Goal: Information Seeking & Learning: Learn about a topic

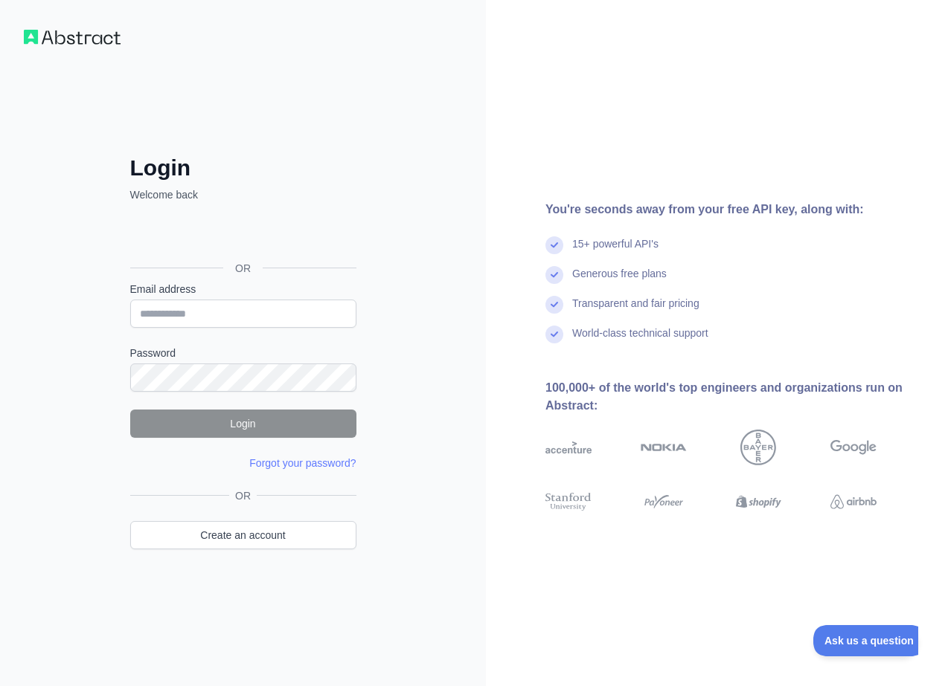
click at [284, 234] on div "Iniciar sesión con Google. Se abre en una nueva pestaña." at bounding box center [241, 235] width 223 height 33
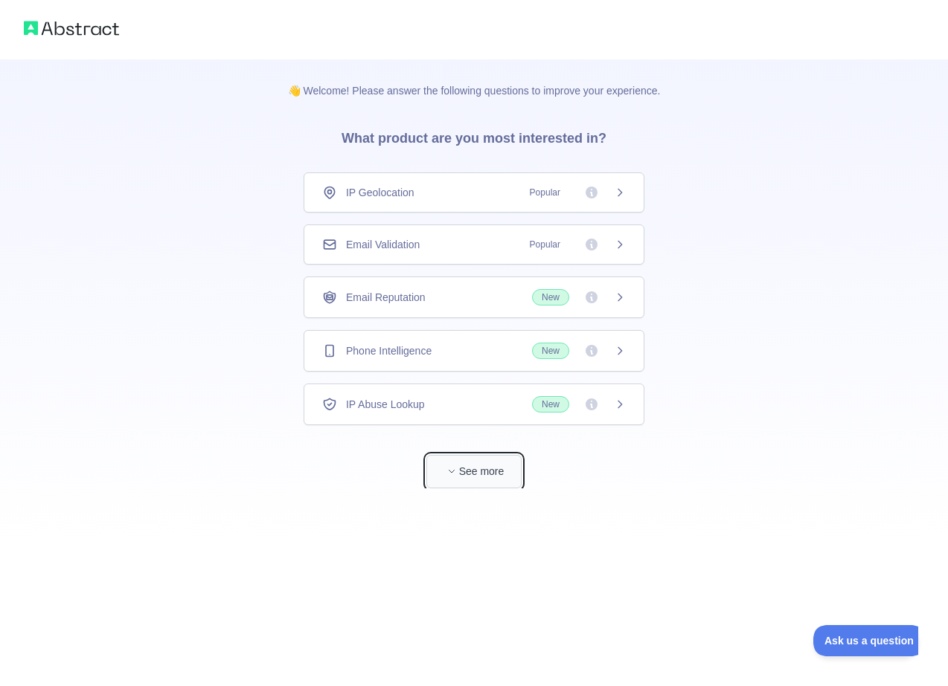
click at [501, 477] on button "See more" at bounding box center [473, 471] width 95 height 33
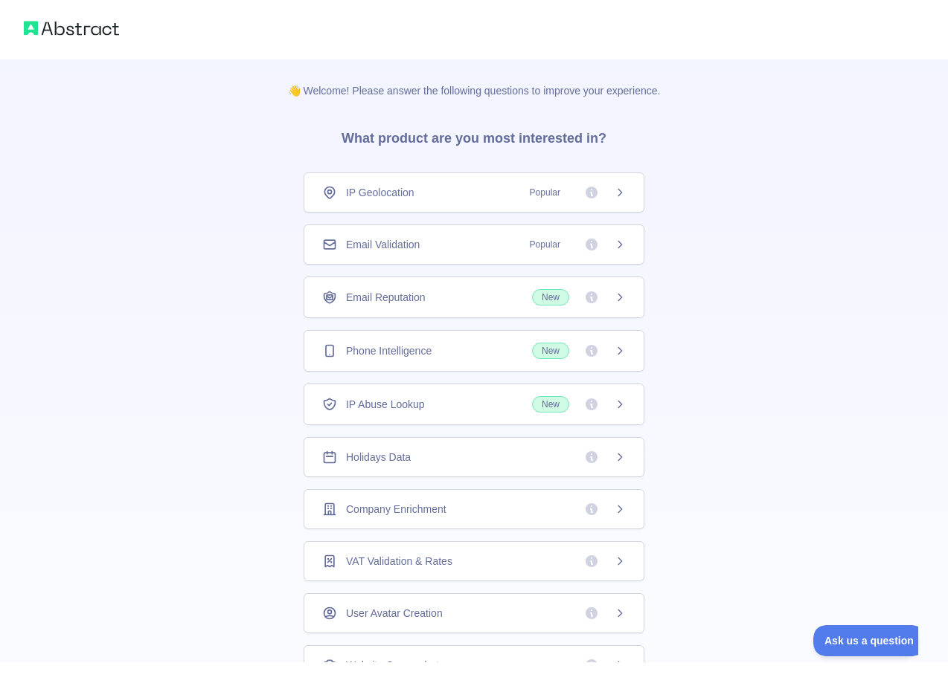
click at [427, 199] on div "IP Geolocation Popular" at bounding box center [473, 192] width 303 height 15
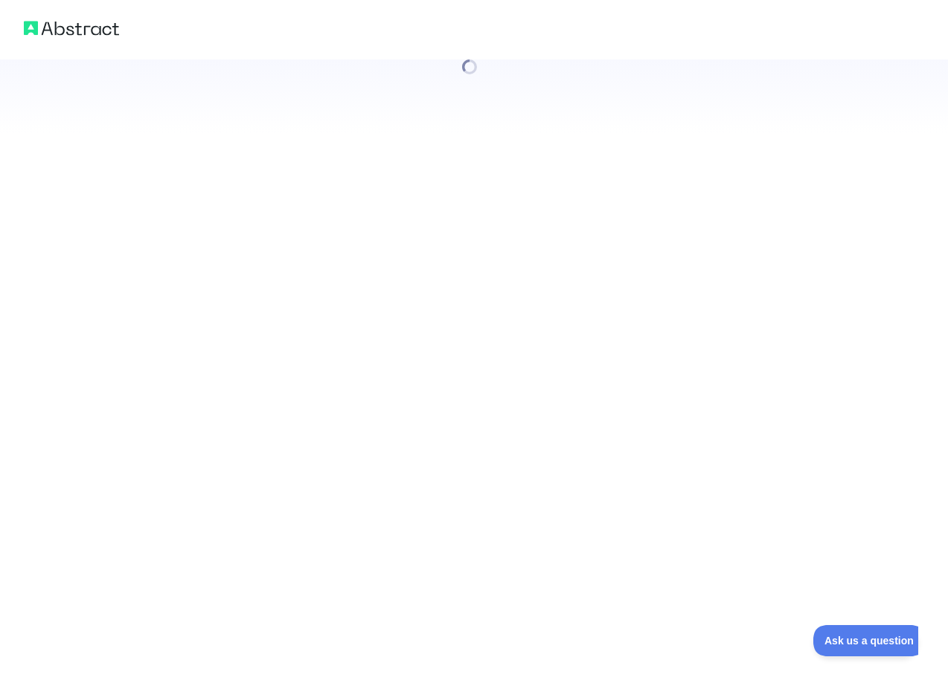
click at [451, 239] on div at bounding box center [474, 343] width 948 height 686
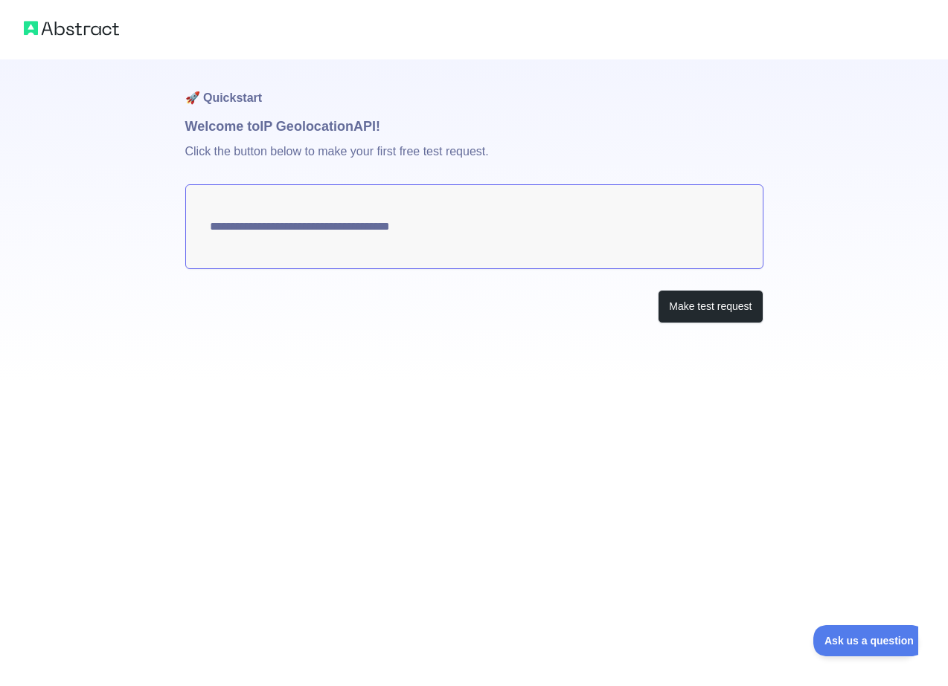
type textarea "**********"
click at [528, 390] on div "**********" at bounding box center [474, 343] width 948 height 686
click at [682, 311] on button "Make test request" at bounding box center [709, 306] width 105 height 33
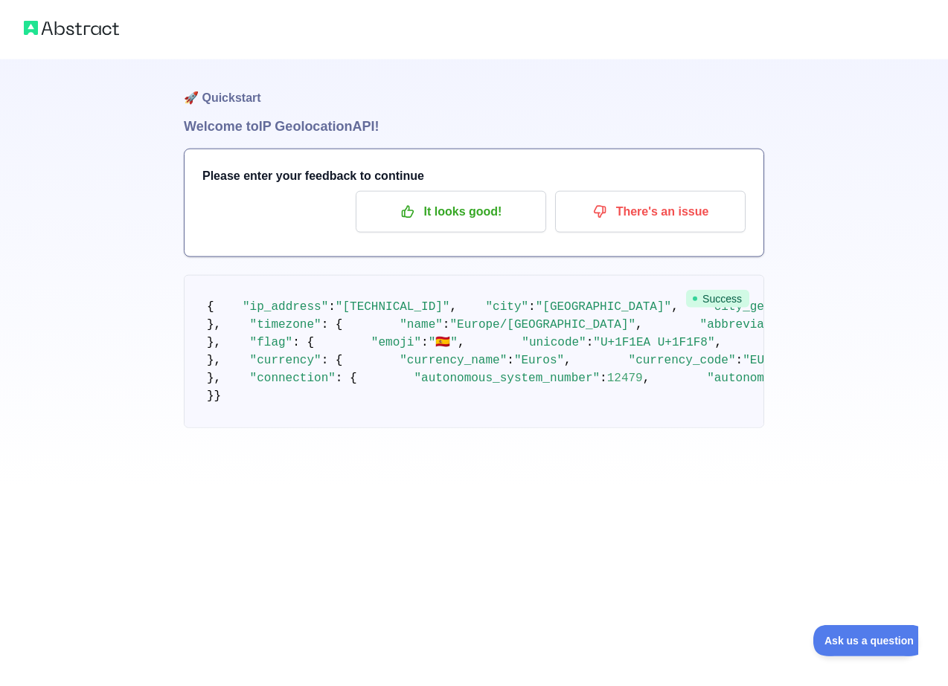
scroll to position [498, 0]
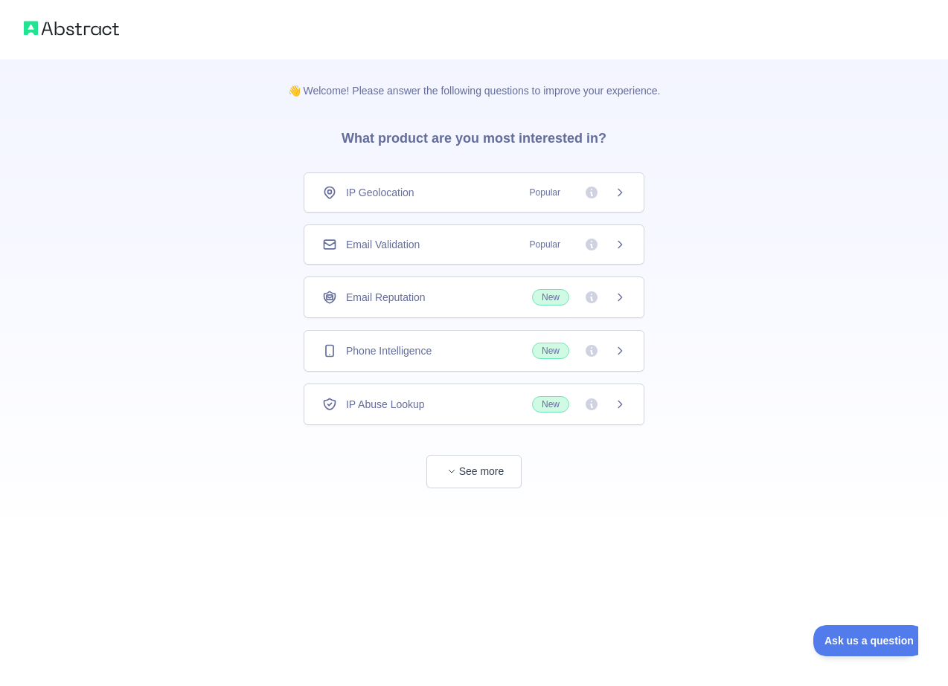
click at [90, 36] on img at bounding box center [71, 28] width 95 height 21
click at [97, 26] on img at bounding box center [71, 28] width 95 height 21
click at [475, 472] on button "See more" at bounding box center [473, 471] width 95 height 33
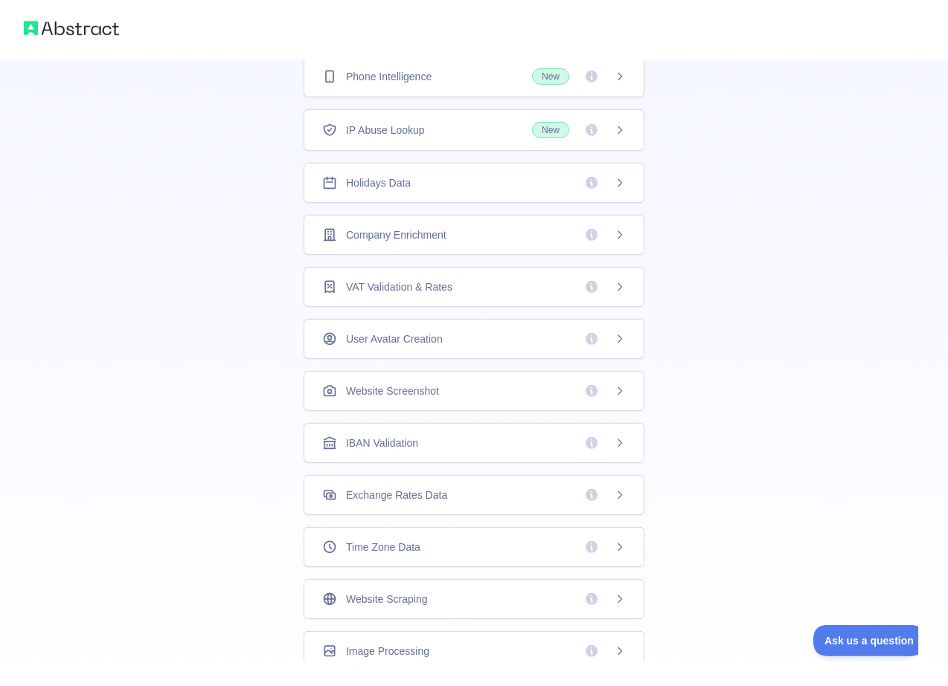
scroll to position [260, 0]
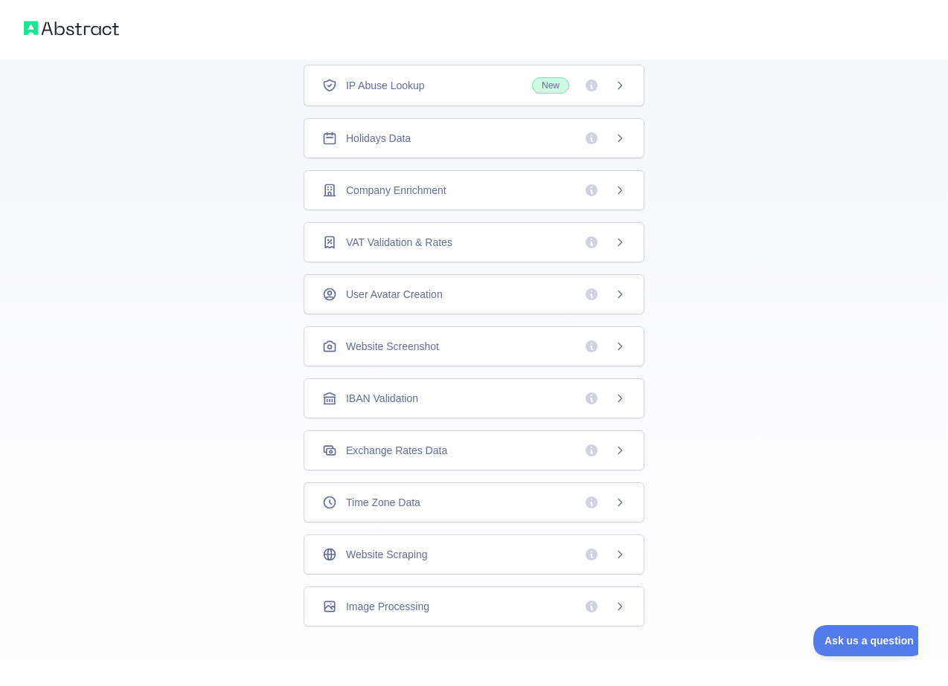
click at [416, 601] on span "Image Processing" at bounding box center [387, 606] width 83 height 15
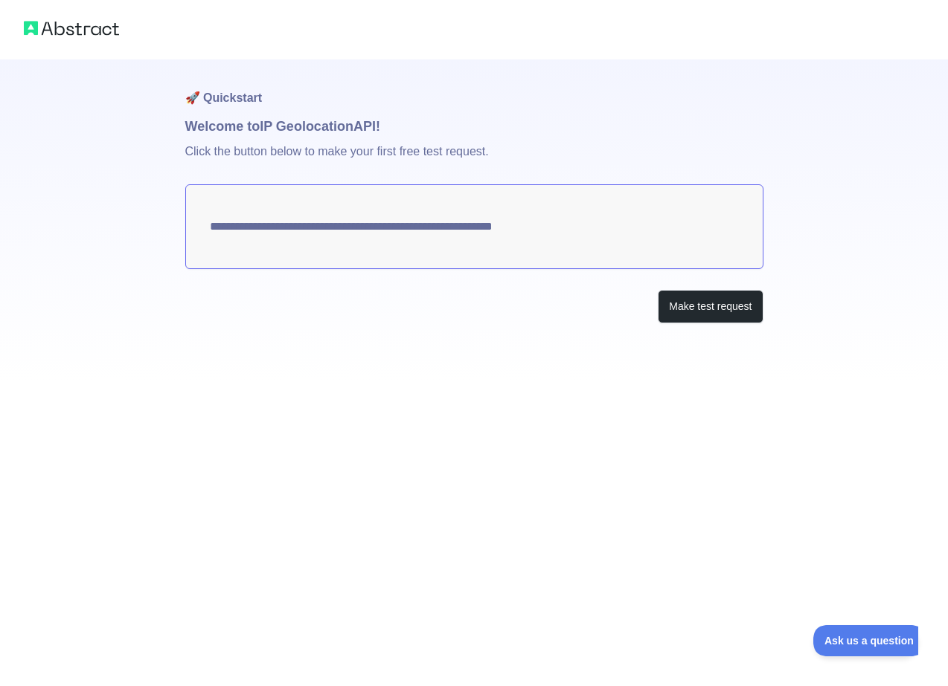
click at [530, 158] on p "Click the button below to make your first free test request." at bounding box center [474, 161] width 578 height 48
click at [565, 224] on textarea "**********" at bounding box center [474, 226] width 578 height 85
click at [704, 310] on button "Make test request" at bounding box center [709, 306] width 105 height 33
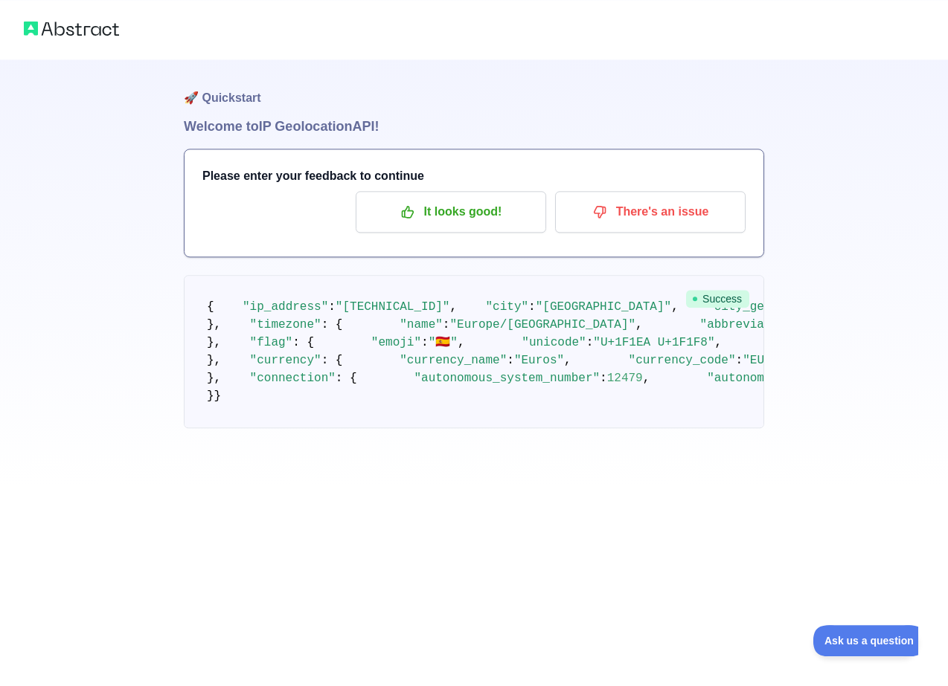
scroll to position [498, 0]
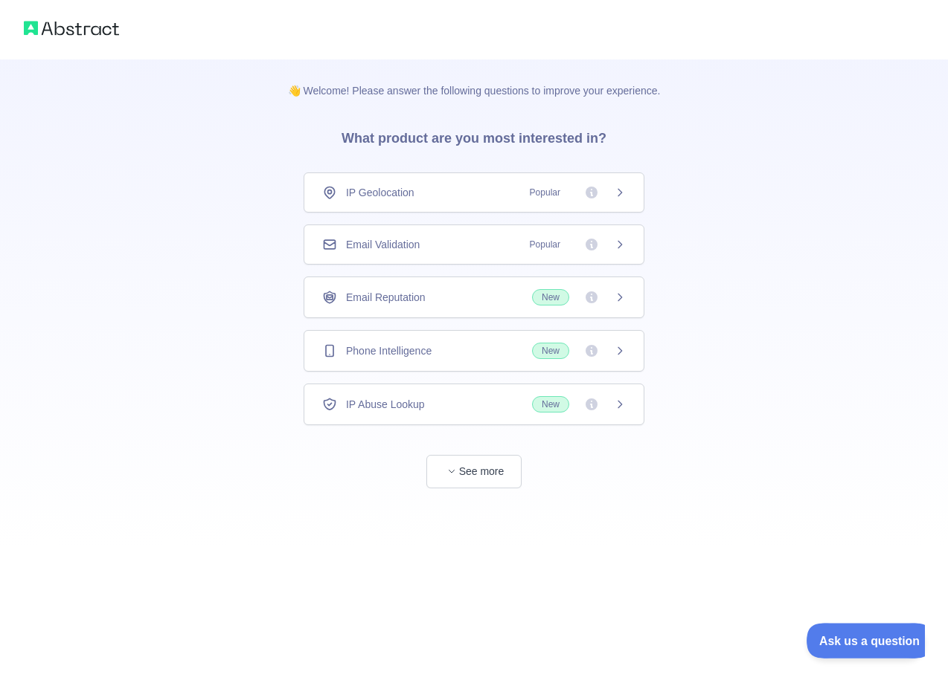
click at [884, 639] on span "Ask us a question" at bounding box center [862, 639] width 112 height 10
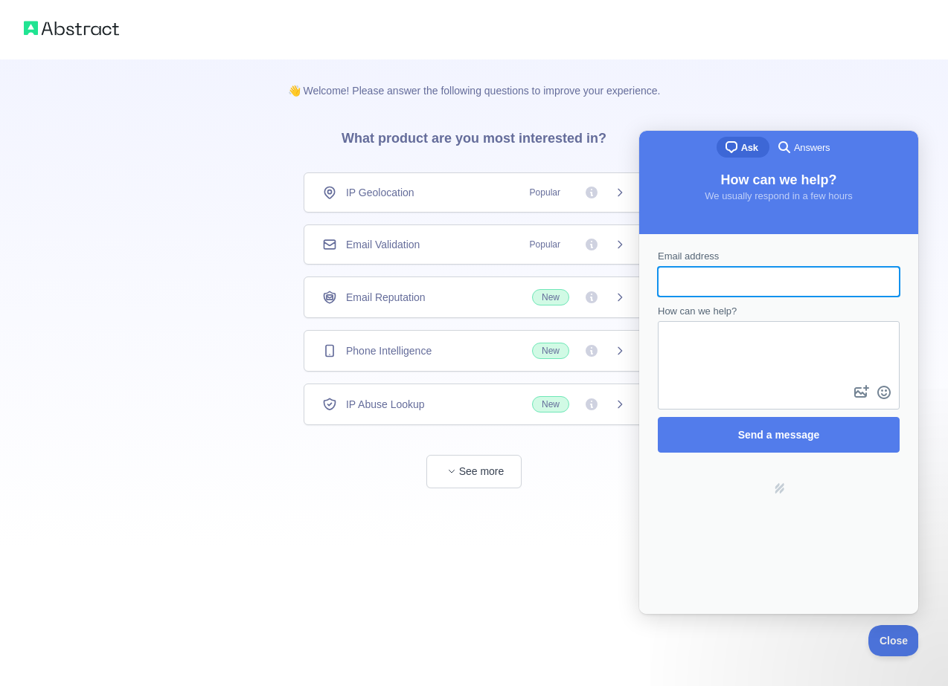
click at [571, 91] on p "👋 Welcome! Please answer the following questions to improve your experience." at bounding box center [474, 78] width 420 height 39
click at [818, 120] on div "👋 Welcome! Please answer the following questions to improve your experience. Wh…" at bounding box center [474, 274] width 948 height 548
click at [449, 419] on div "IP Abuse Lookup New" at bounding box center [473, 405] width 341 height 42
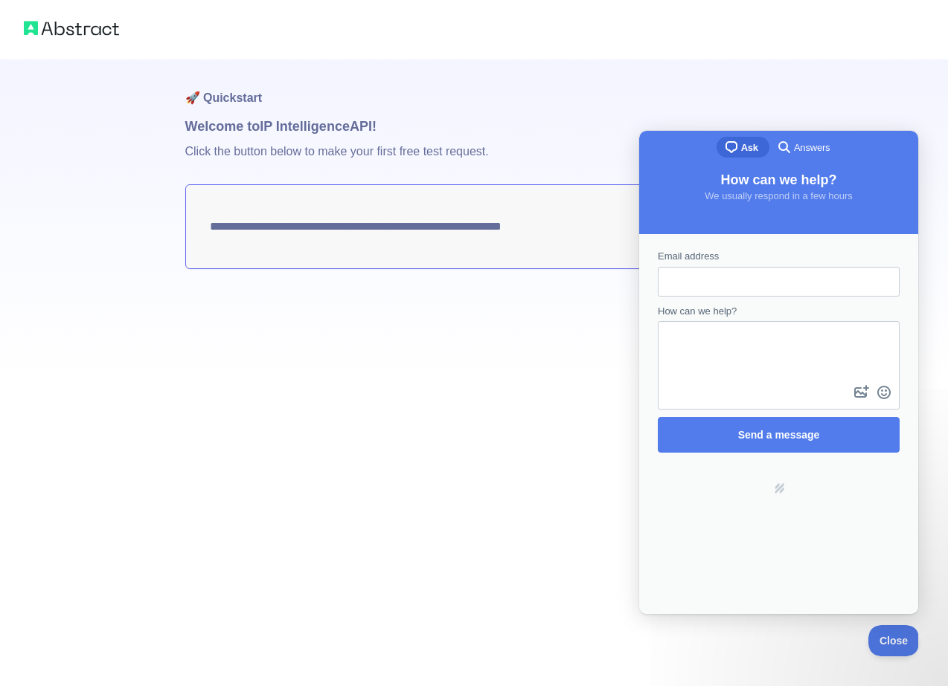
click at [395, 223] on textarea "**********" at bounding box center [474, 226] width 578 height 85
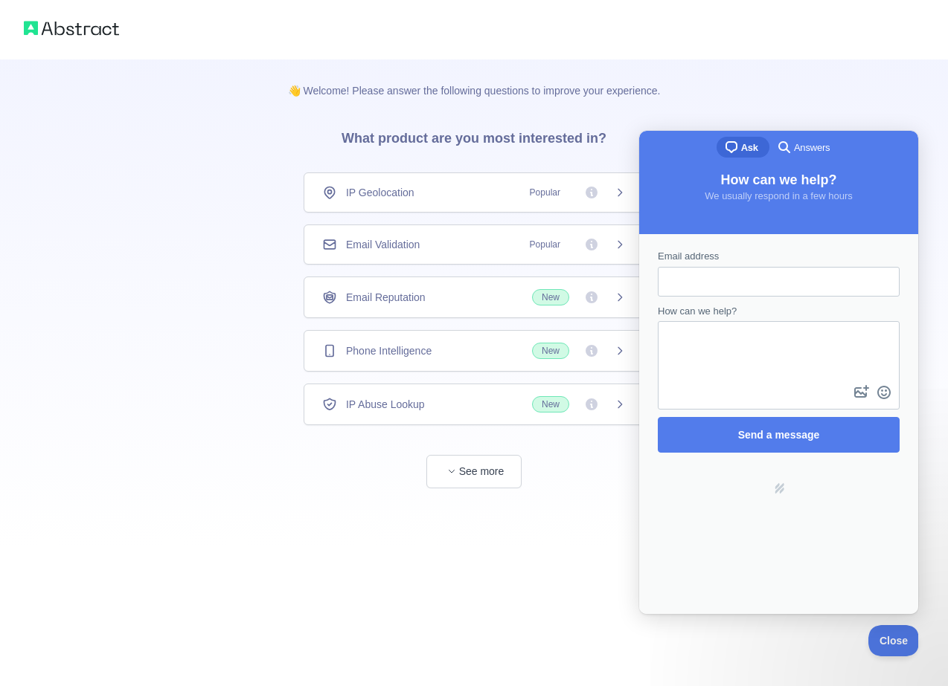
click at [439, 283] on div "Email Reputation New" at bounding box center [473, 298] width 341 height 42
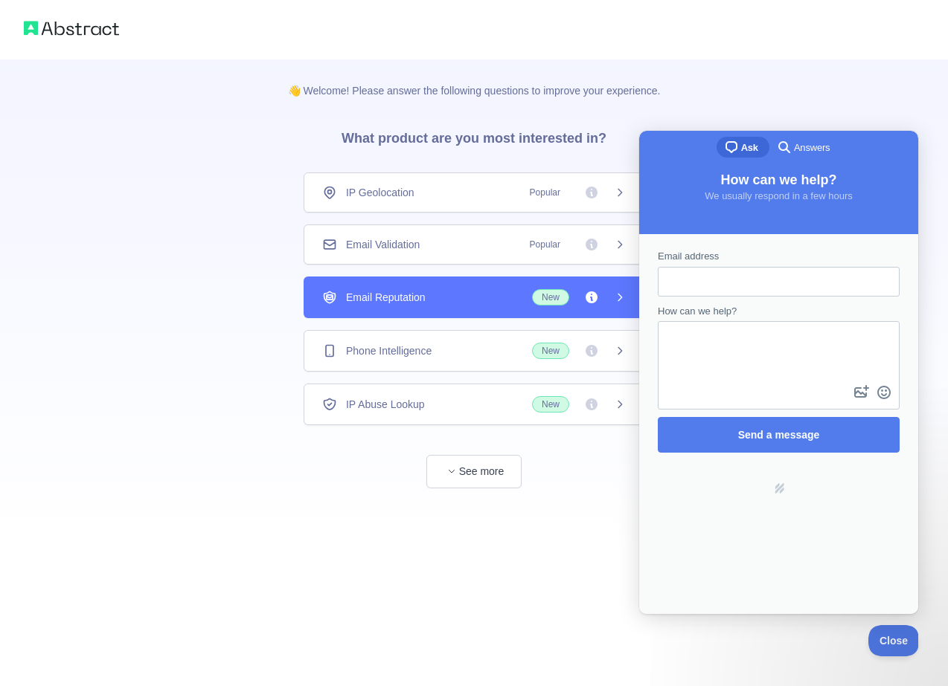
click at [439, 283] on div "Email Reputation New" at bounding box center [473, 298] width 341 height 42
click at [459, 317] on div "Email Reputation New" at bounding box center [473, 298] width 341 height 42
click at [827, 62] on div "👋 Welcome! Please answer the following questions to improve your experience. Wh…" at bounding box center [474, 274] width 948 height 548
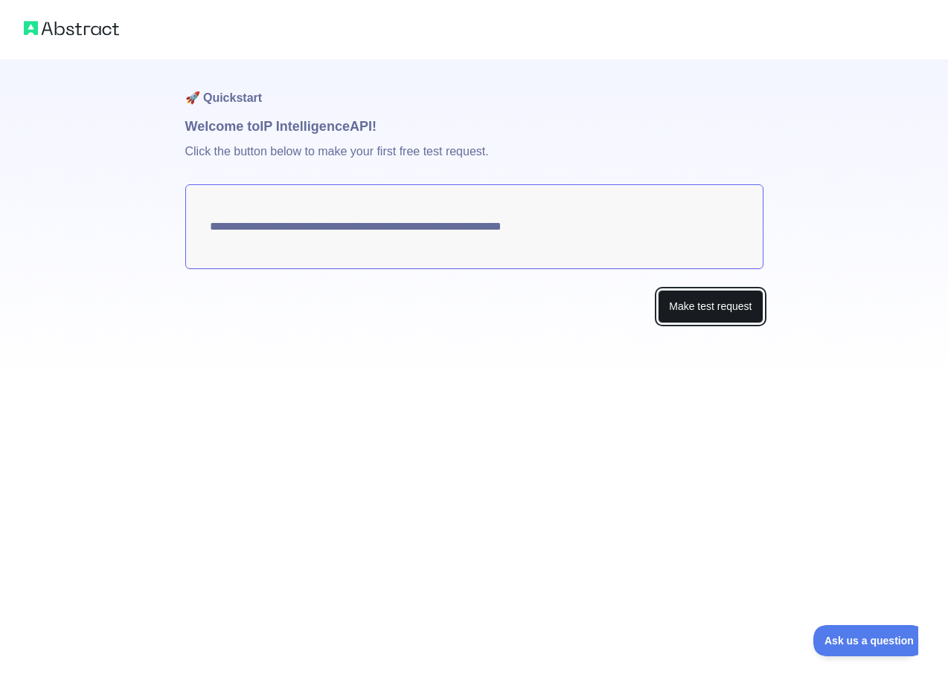
click at [715, 307] on button "Make test request" at bounding box center [709, 306] width 105 height 33
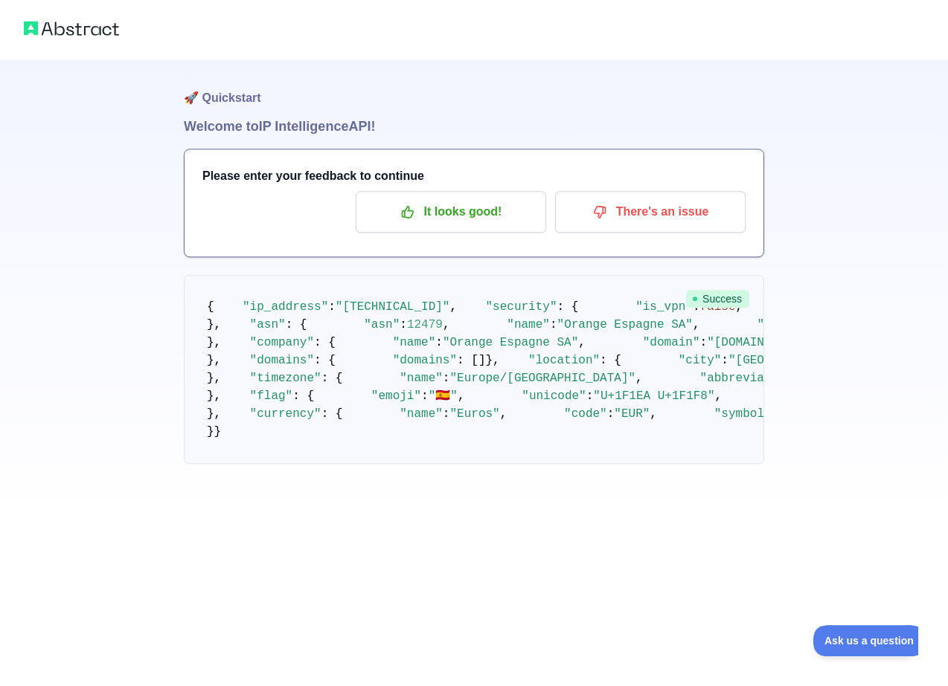
scroll to position [105, 0]
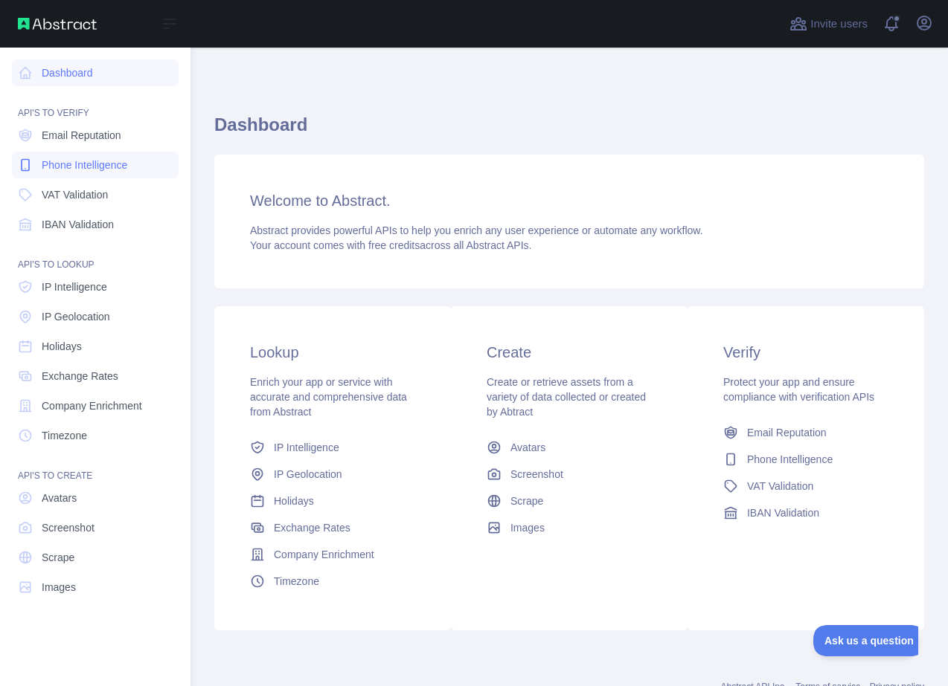
click at [63, 164] on span "Phone Intelligence" at bounding box center [85, 165] width 86 height 15
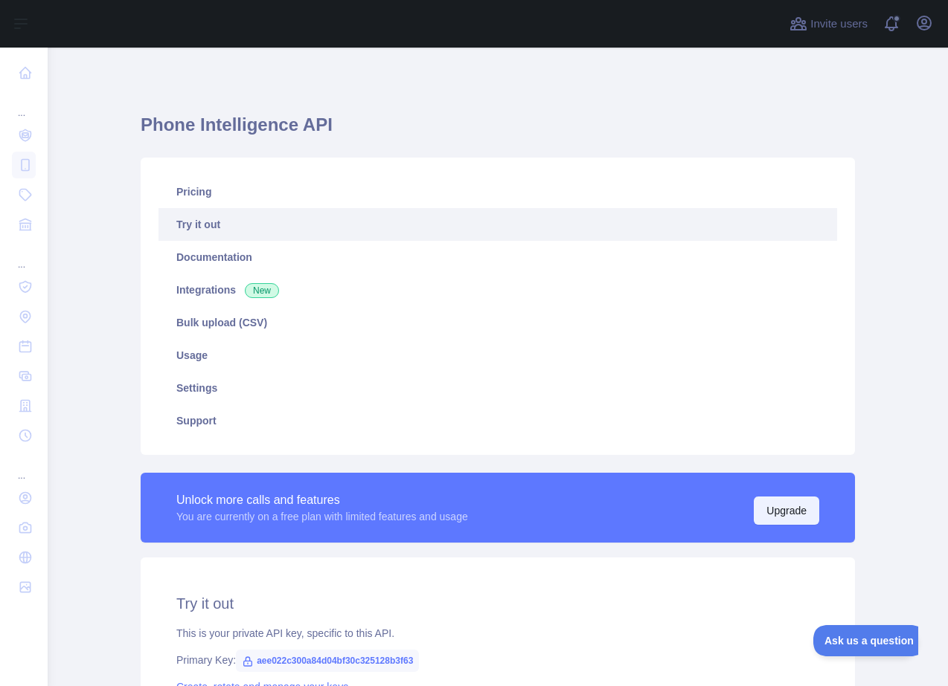
click at [788, 512] on button "Upgrade" at bounding box center [785, 511] width 65 height 28
click at [926, 25] on icon "button" at bounding box center [924, 23] width 18 height 18
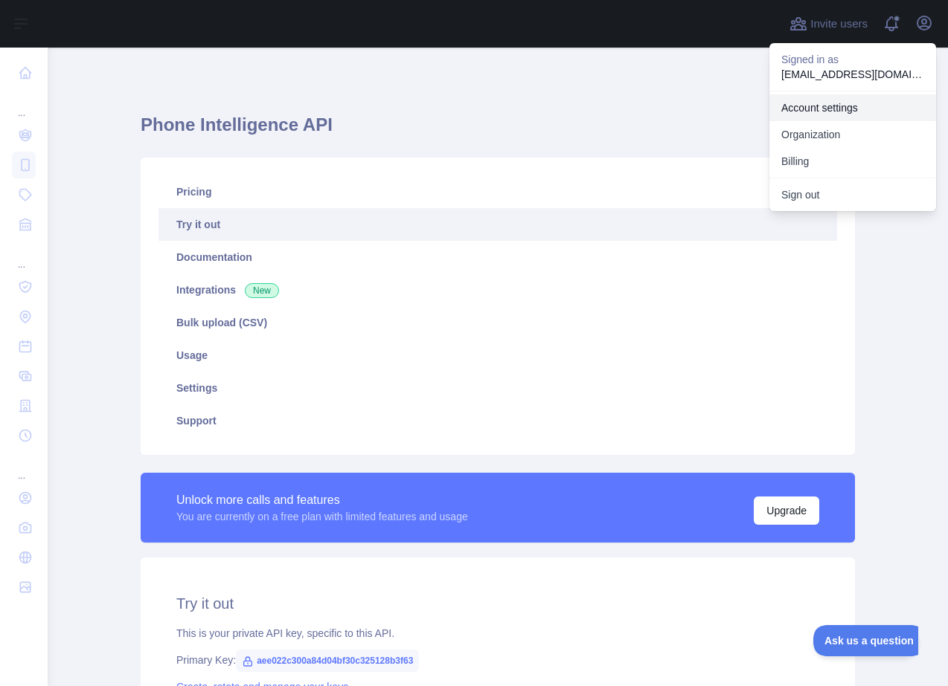
click at [820, 114] on link "Account settings" at bounding box center [852, 107] width 167 height 27
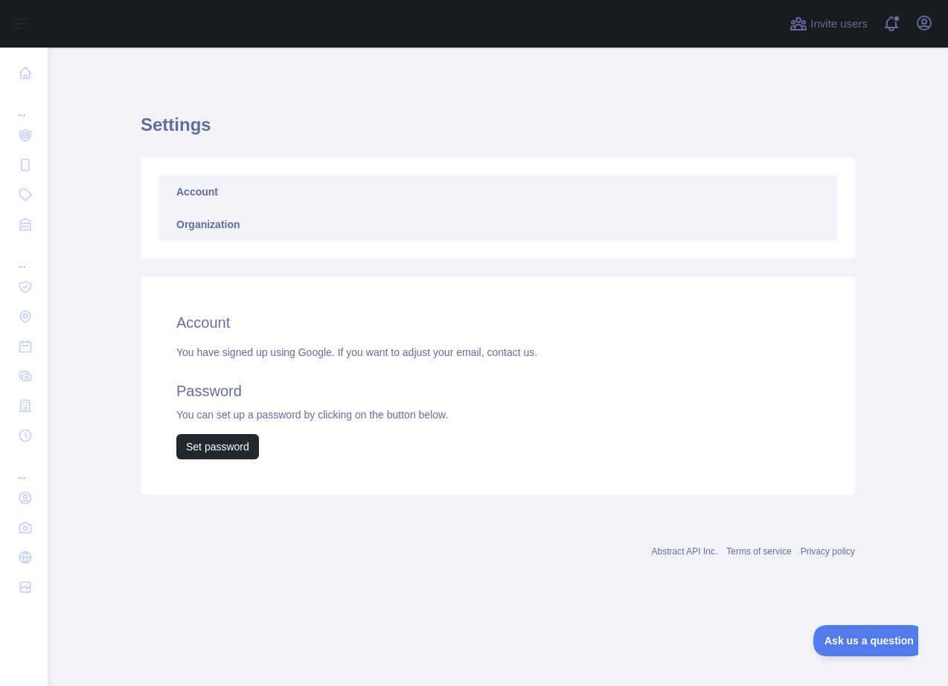
click at [192, 215] on link "Organization" at bounding box center [497, 224] width 678 height 33
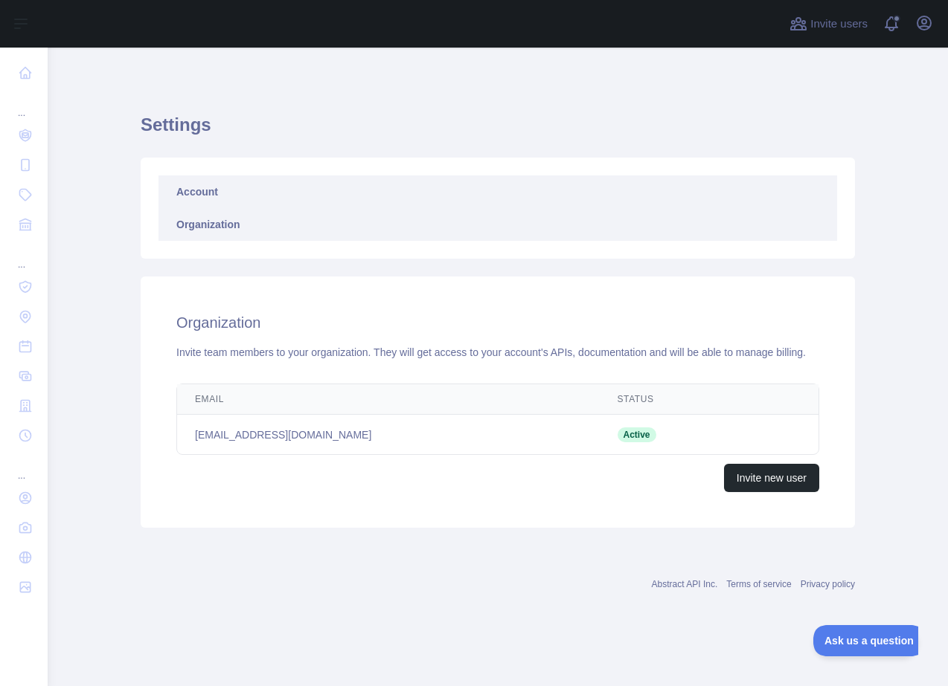
click at [187, 196] on link "Account" at bounding box center [497, 192] width 678 height 33
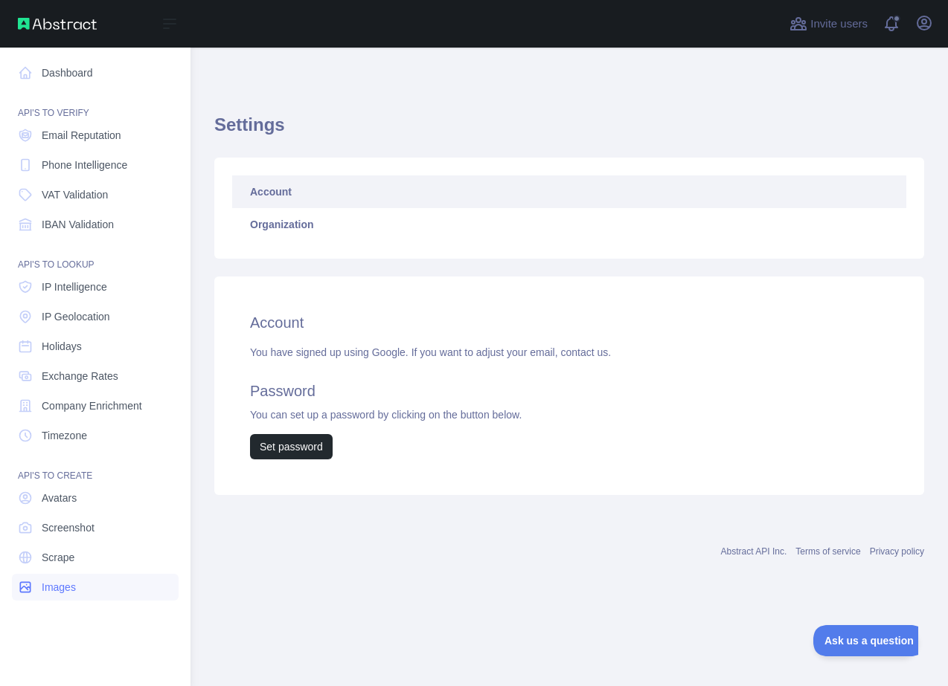
click at [64, 598] on link "Images" at bounding box center [95, 587] width 167 height 27
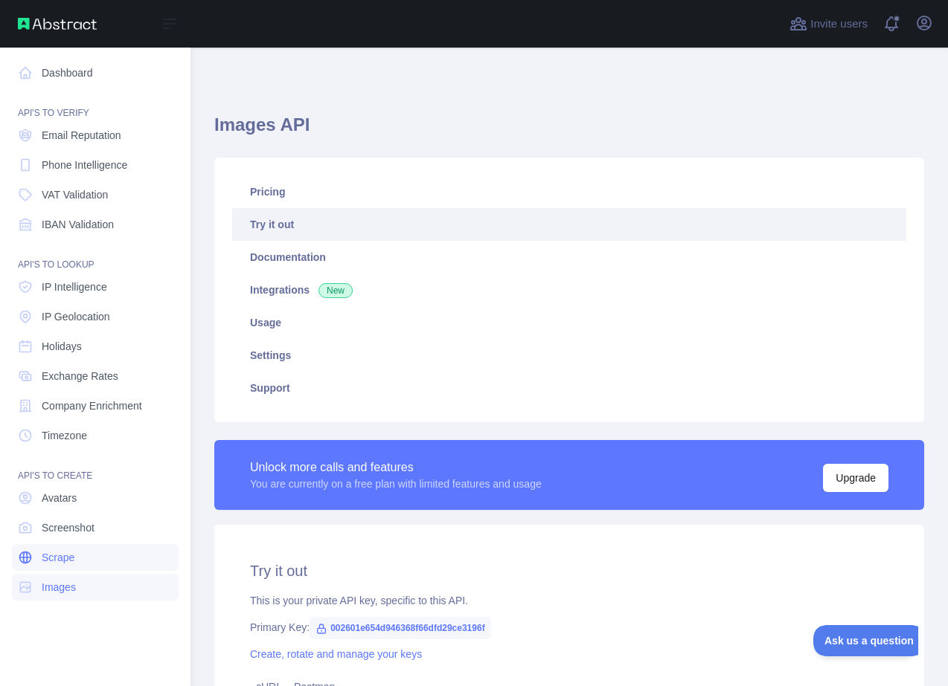
click at [57, 569] on link "Scrape" at bounding box center [95, 557] width 167 height 27
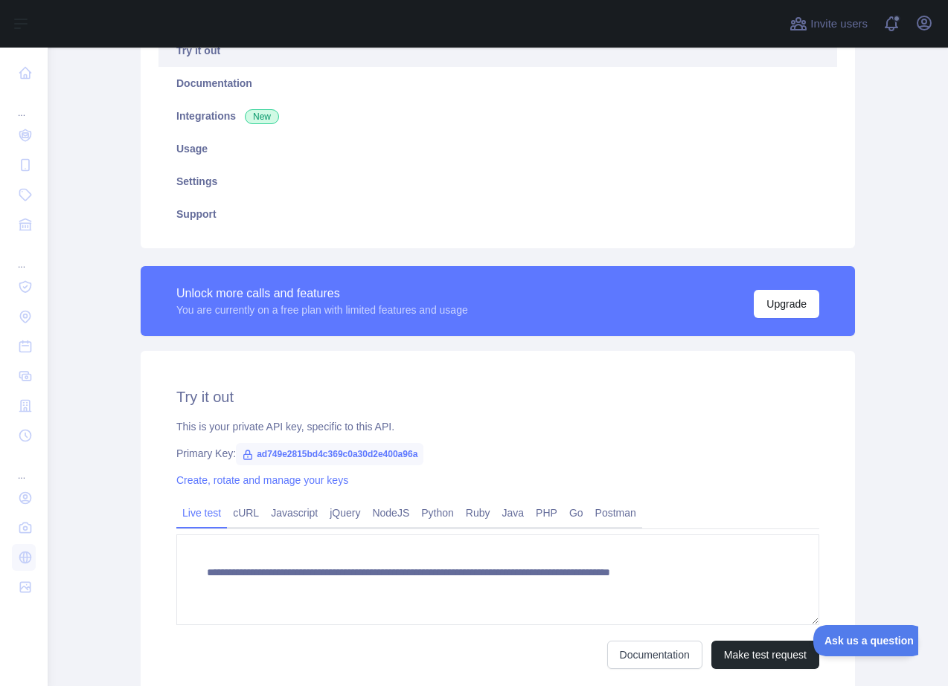
scroll to position [178, 0]
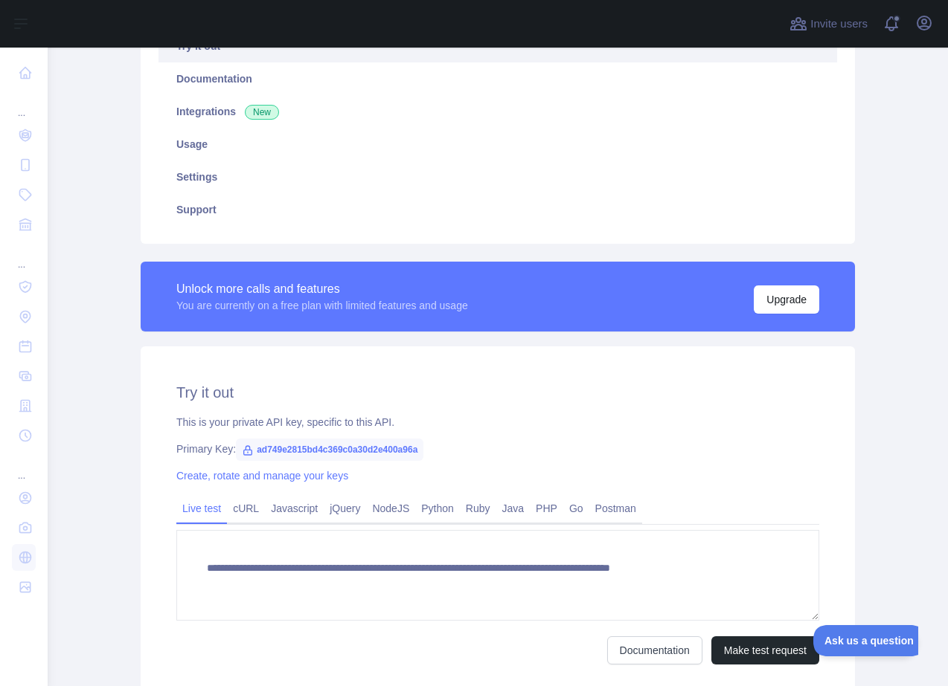
click at [344, 449] on span "ad749e2815bd4c369c0a30d2e400a96a" at bounding box center [329, 450] width 187 height 22
click at [351, 456] on span "ad749e2815bd4c369c0a30d2e400a96a" at bounding box center [329, 450] width 187 height 22
click at [296, 478] on link "Create, rotate and manage your keys" at bounding box center [262, 476] width 172 height 12
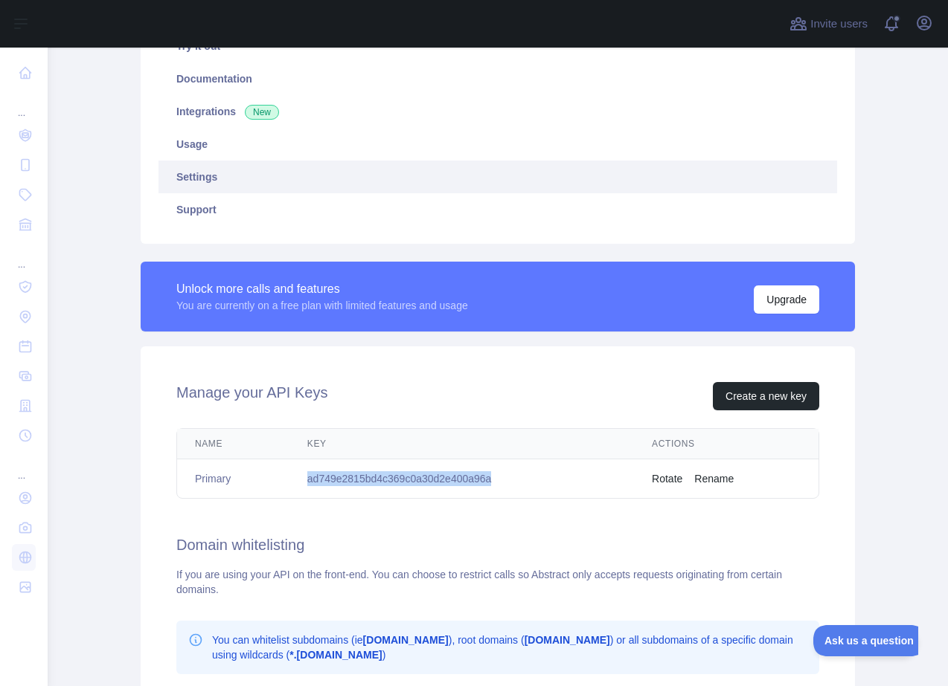
drag, startPoint x: 568, startPoint y: 478, endPoint x: 307, endPoint y: 475, distance: 261.1
click at [307, 475] on td "ad749e2815bd4c369c0a30d2e400a96a" at bounding box center [461, 479] width 344 height 39
copy td "ad749e2815bd4c369c0a30d2e400a96a"
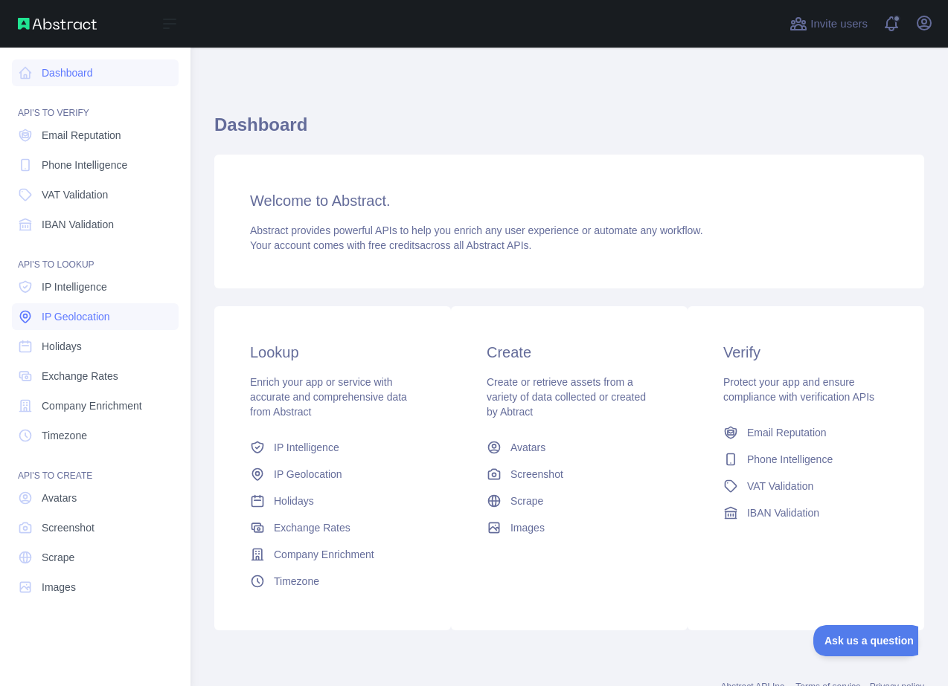
click at [91, 325] on link "IP Geolocation" at bounding box center [95, 316] width 167 height 27
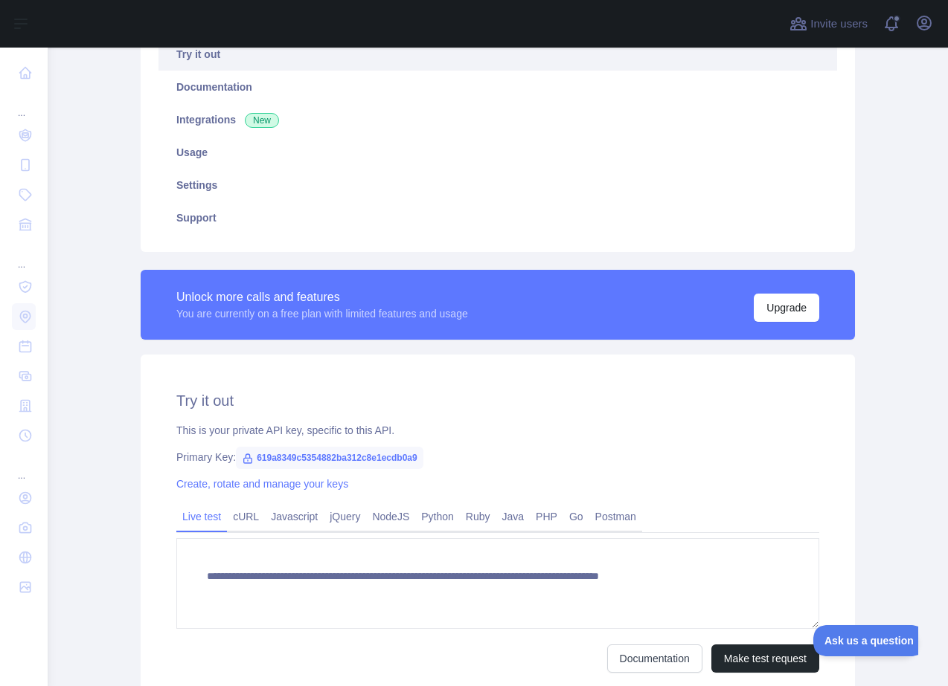
scroll to position [178, 0]
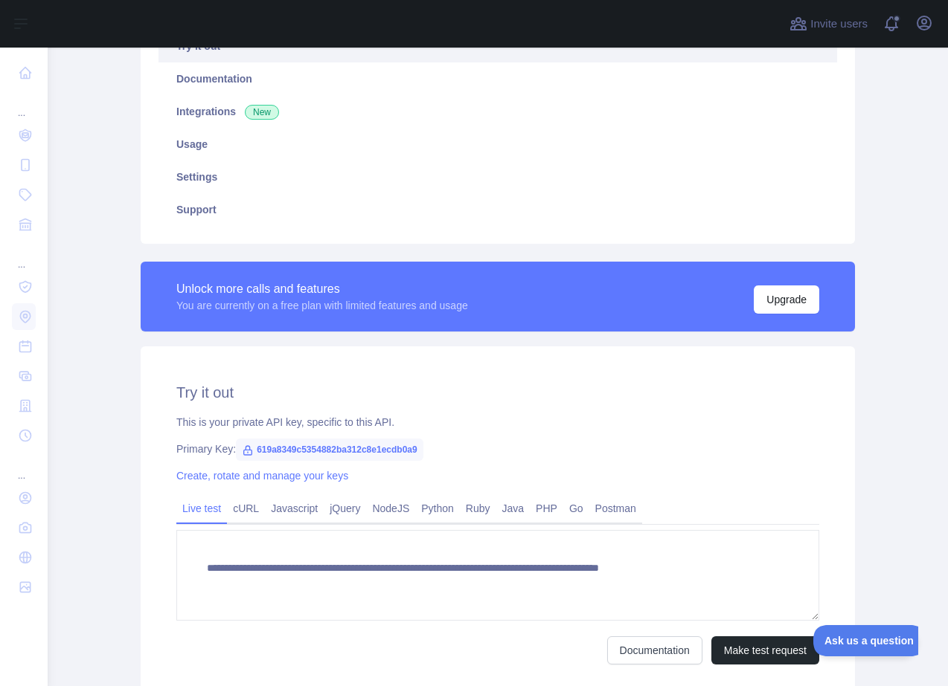
click at [406, 451] on span "619a8349c5354882ba312c8e1ecdb0a9" at bounding box center [329, 450] width 187 height 22
copy span "619a8349c5354882ba312c8e1ecdb0a9"
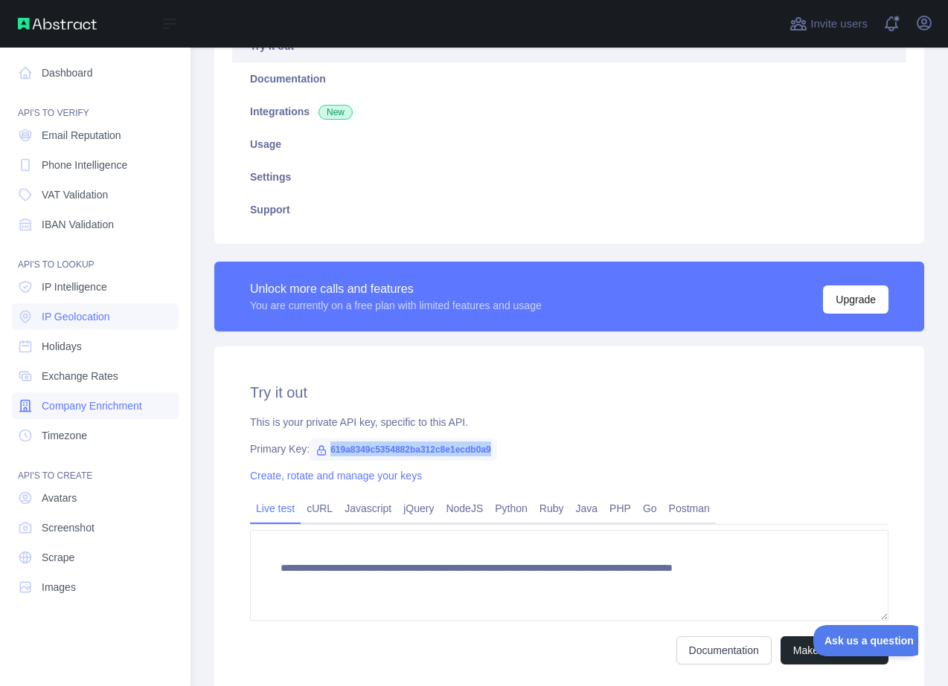
click at [121, 402] on span "Company Enrichment" at bounding box center [92, 406] width 100 height 15
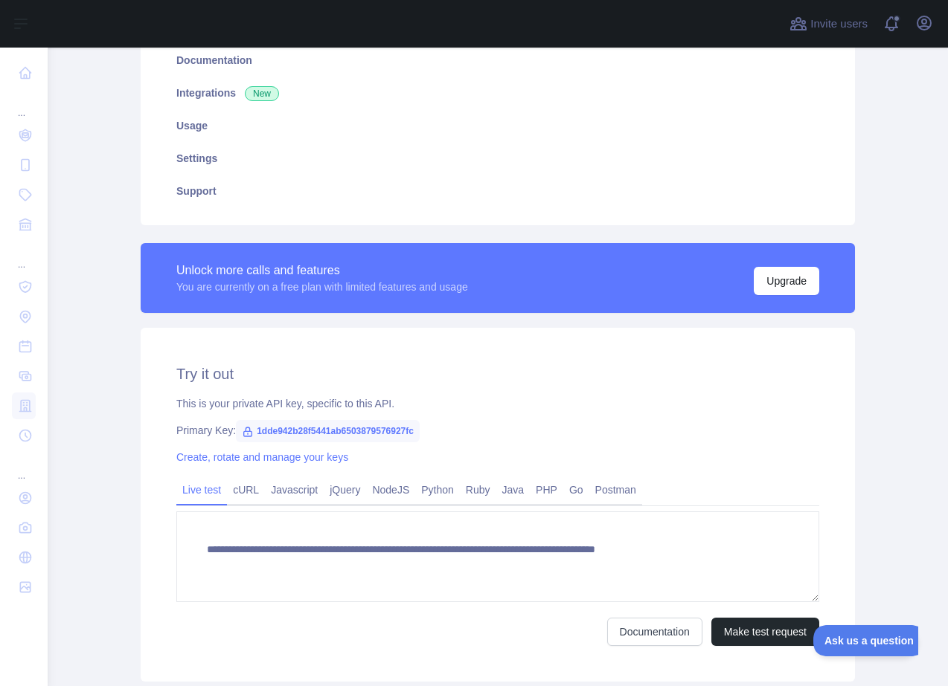
scroll to position [199, 0]
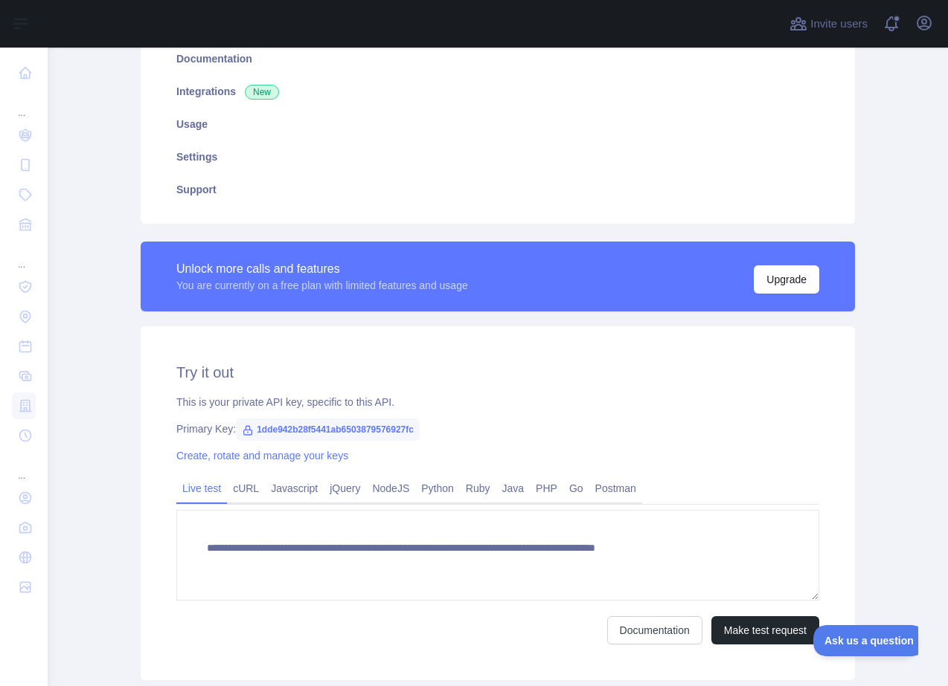
click at [411, 431] on span "1dde942b28f5441ab6503879576927fc" at bounding box center [328, 430] width 184 height 22
drag, startPoint x: 414, startPoint y: 429, endPoint x: 243, endPoint y: 431, distance: 170.3
click at [255, 425] on span "1dde942b28f5441ab6503879576927fc" at bounding box center [328, 430] width 184 height 22
click at [244, 431] on icon at bounding box center [248, 431] width 12 height 12
click at [273, 428] on span "1dde942b28f5441ab6503879576927fc" at bounding box center [328, 430] width 184 height 22
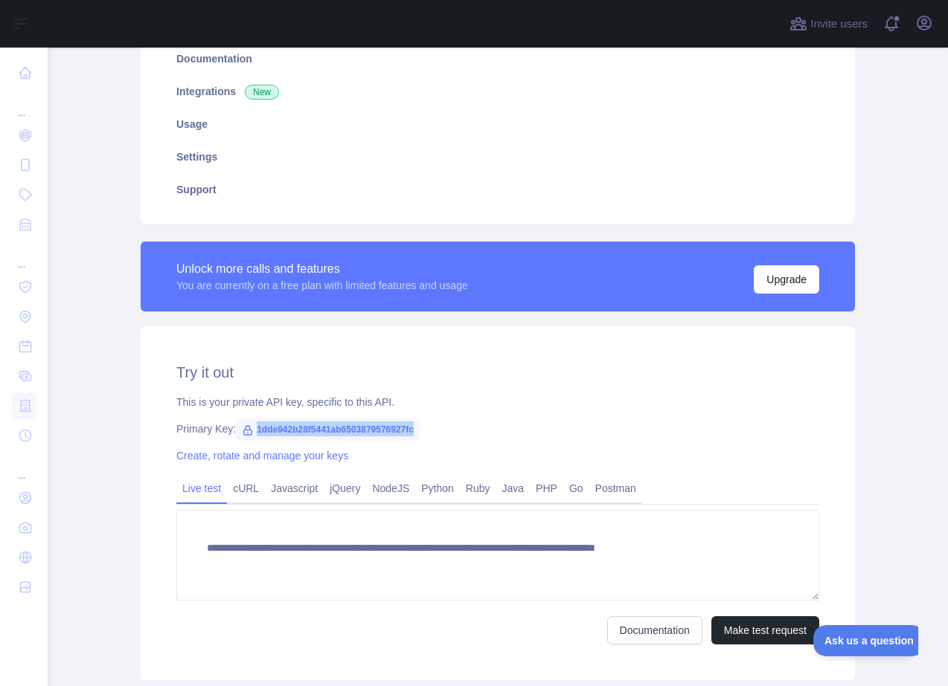
click at [274, 429] on span "1dde942b28f5441ab6503879576927fc" at bounding box center [328, 430] width 184 height 22
copy span "1dde942b28f5441ab6503879576927fc"
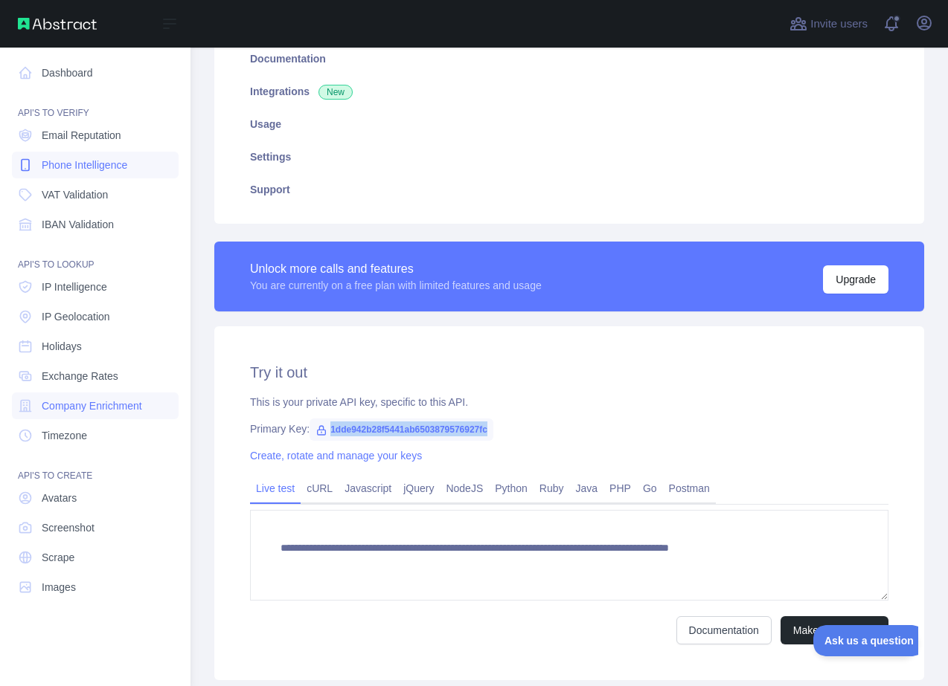
click at [86, 167] on span "Phone Intelligence" at bounding box center [85, 165] width 86 height 15
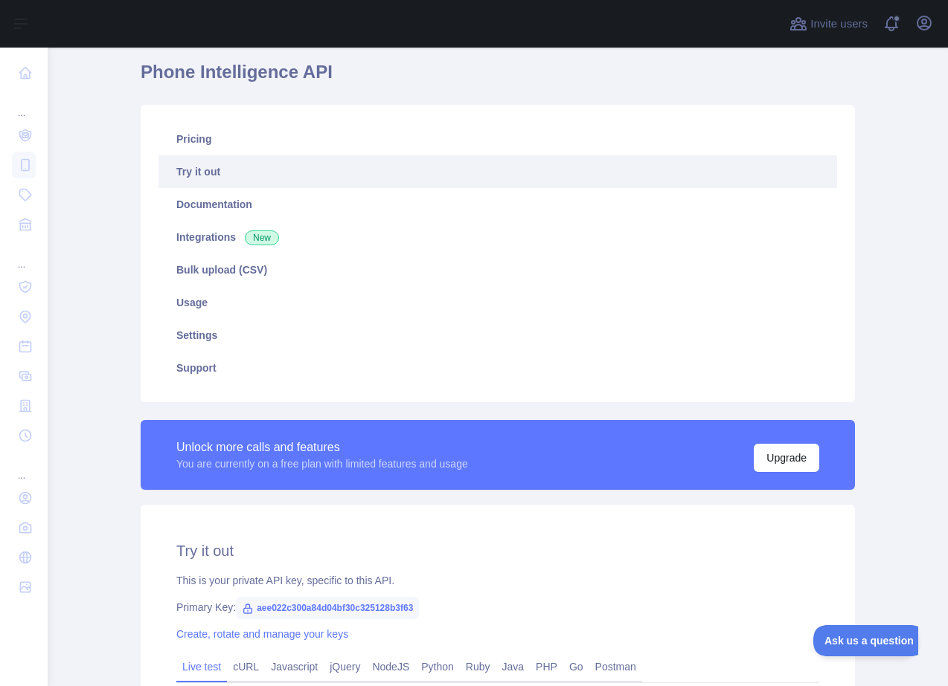
click at [307, 607] on span "aee022c300a84d04bf30c325128b3f63" at bounding box center [327, 608] width 183 height 22
click at [307, 606] on span "aee022c300a84d04bf30c325128b3f63" at bounding box center [327, 608] width 183 height 22
click at [308, 605] on span "aee022c300a84d04bf30c325128b3f63" at bounding box center [327, 608] width 183 height 22
click at [308, 606] on span "aee022c300a84d04bf30c325128b3f63" at bounding box center [327, 608] width 183 height 22
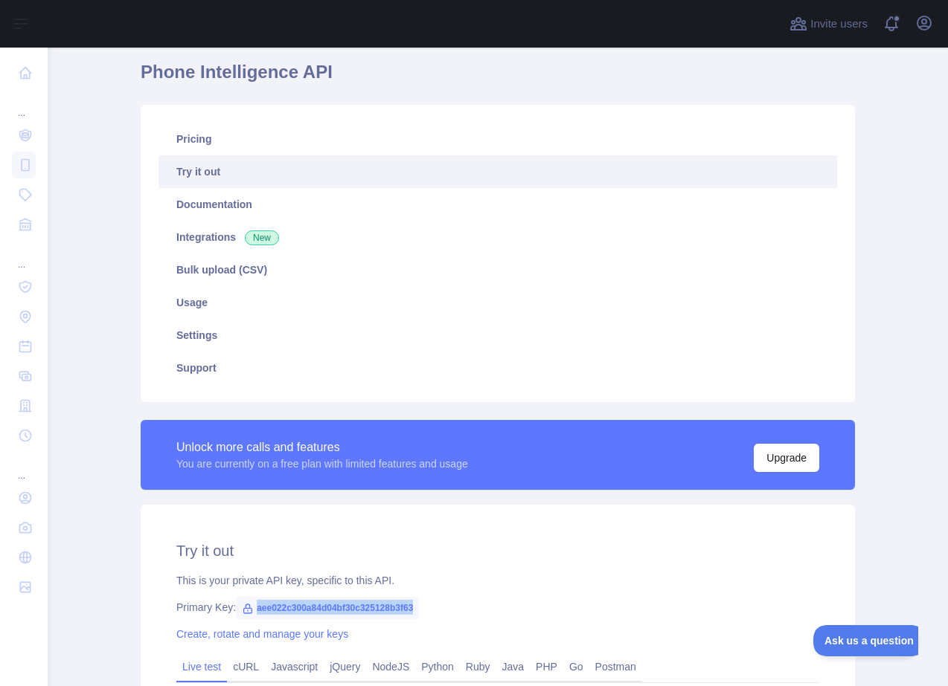
copy span "aee022c300a84d04bf30c325128b3f63"
